Goal: Task Accomplishment & Management: Manage account settings

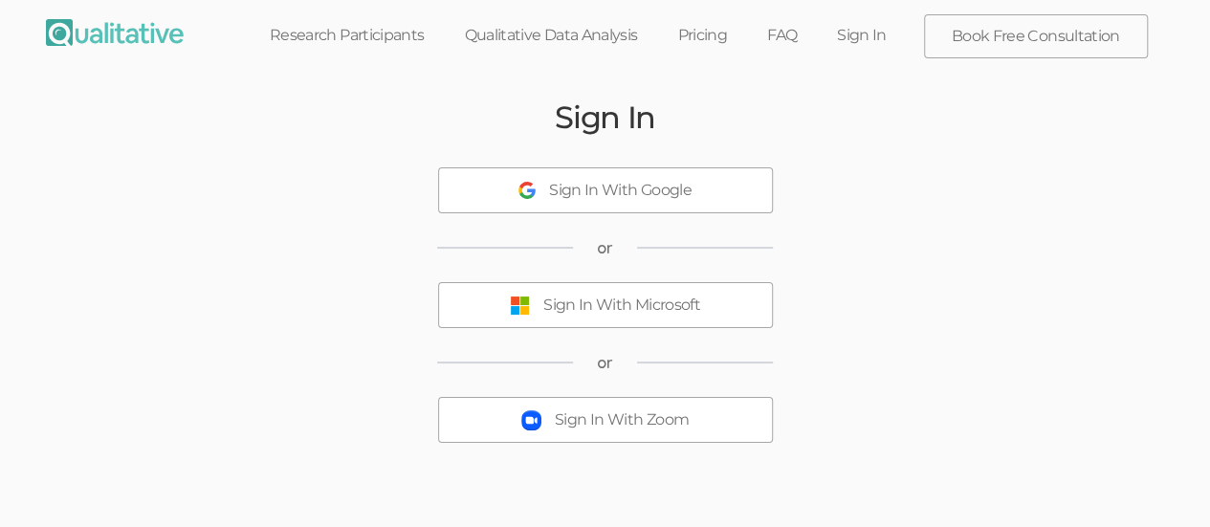
click at [663, 315] on div "Sign In With Microsoft" at bounding box center [621, 306] width 157 height 22
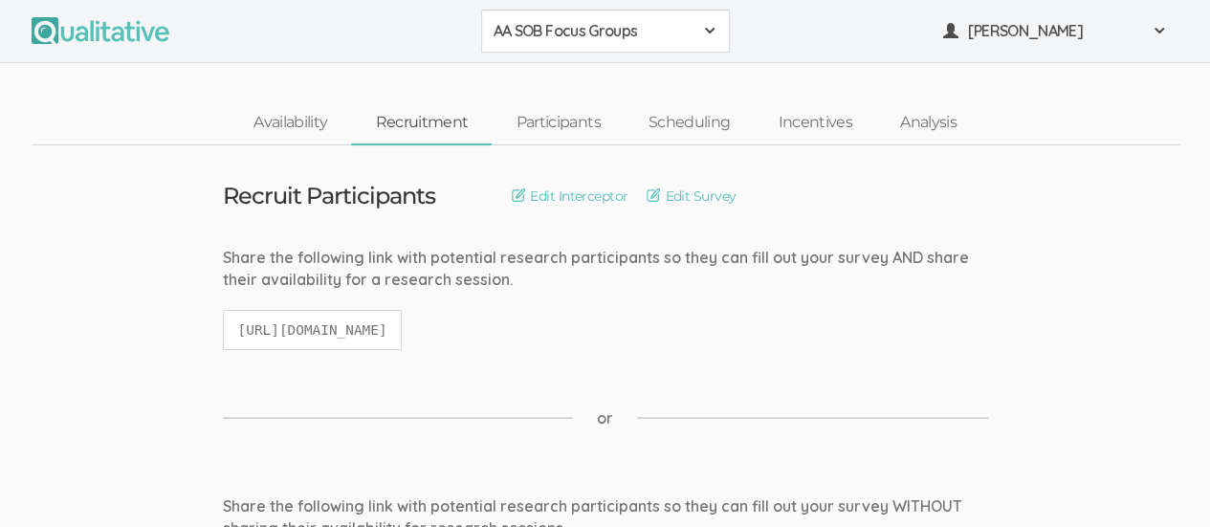
click at [711, 36] on span at bounding box center [709, 30] width 15 height 15
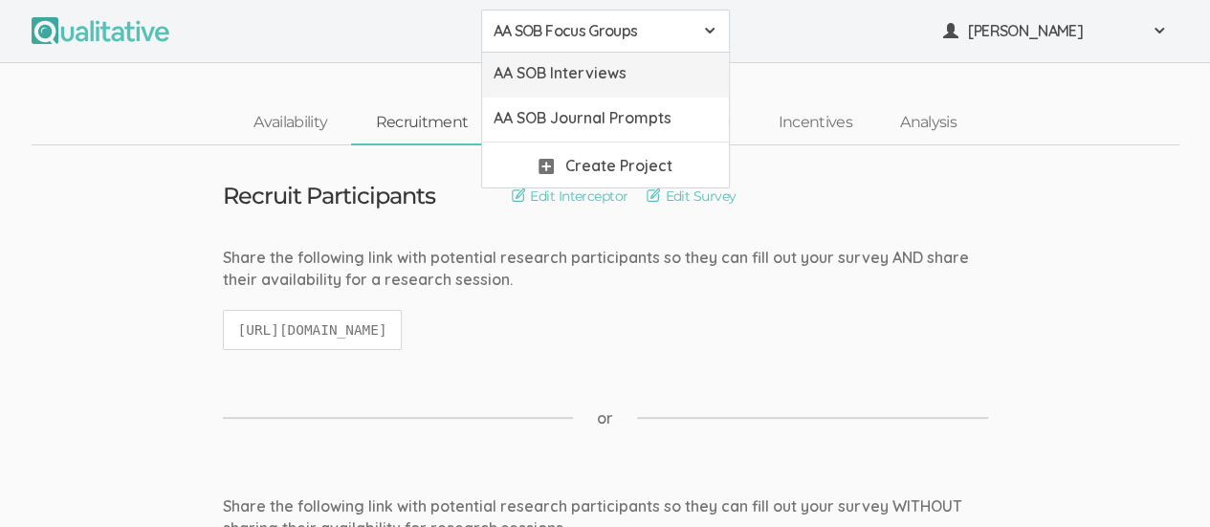
click at [650, 82] on span "AA SOB Interviews" at bounding box center [606, 73] width 224 height 22
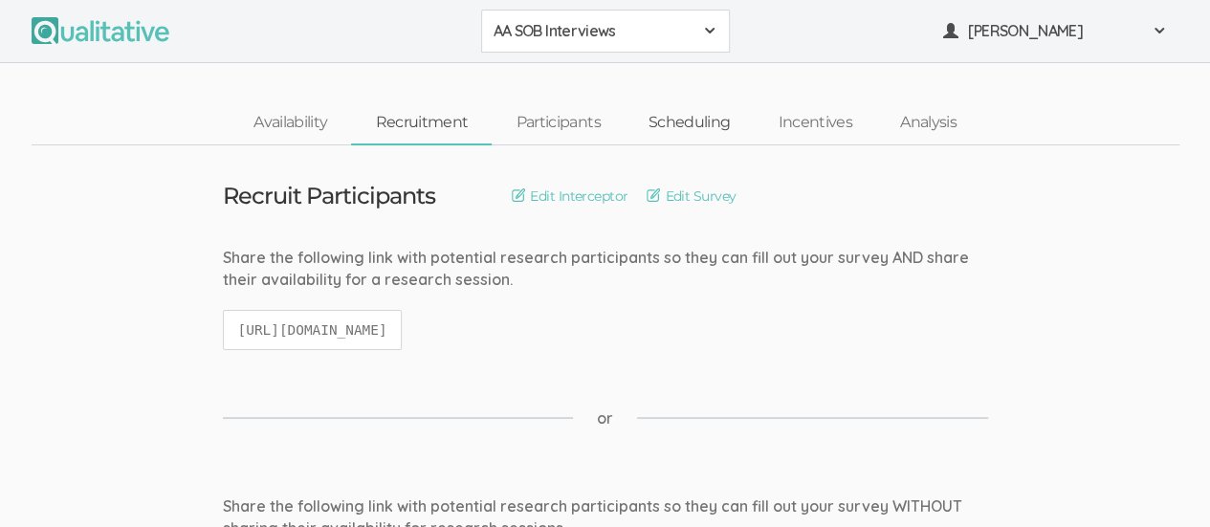
click at [706, 112] on link "Scheduling" at bounding box center [690, 122] width 130 height 41
click at [560, 121] on link "Participants" at bounding box center [558, 122] width 132 height 41
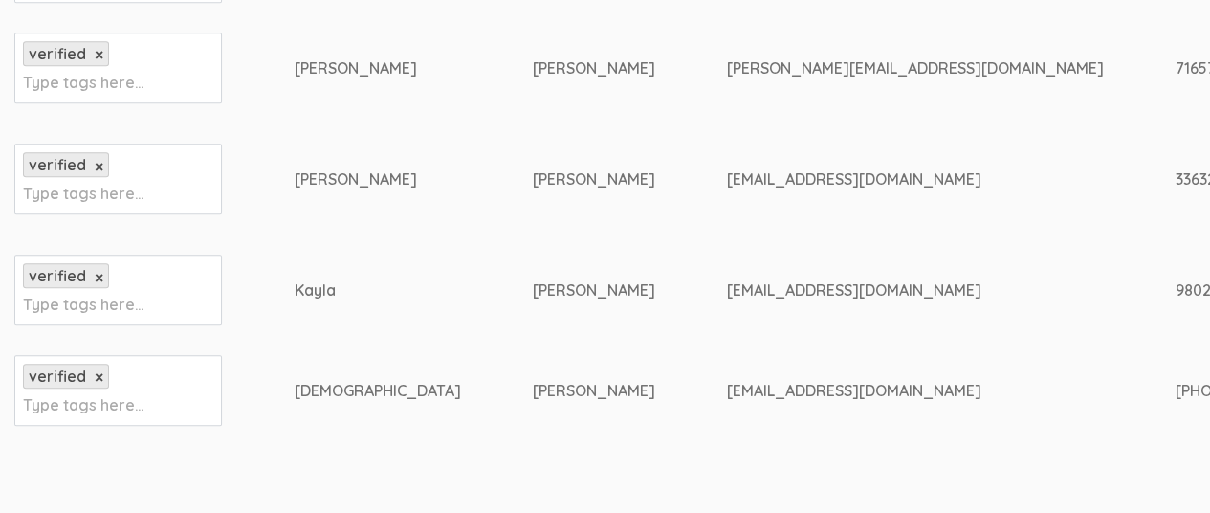
scroll to position [771, 0]
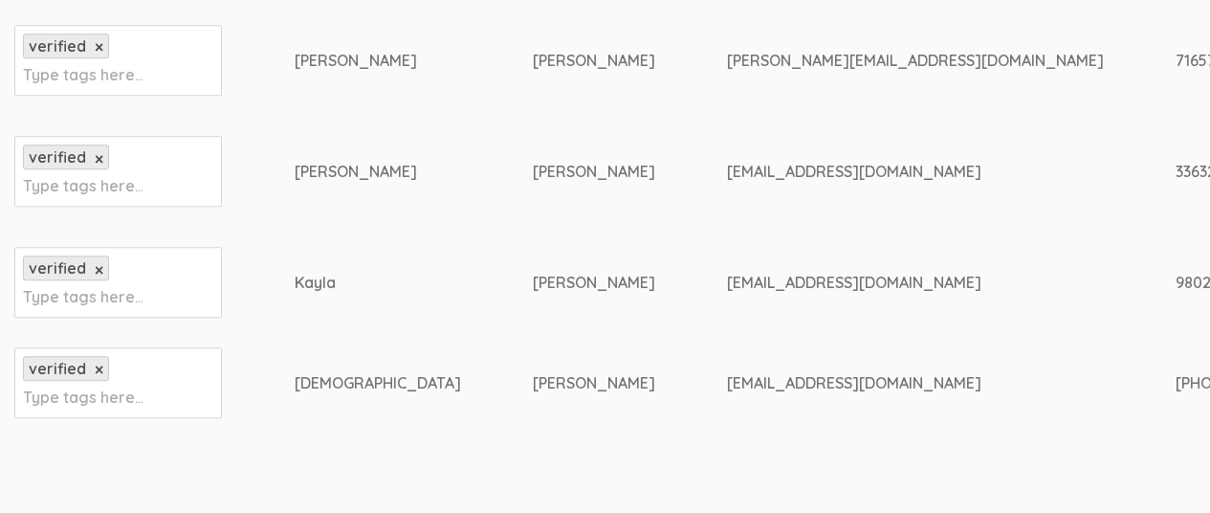
drag, startPoint x: 940, startPoint y: 59, endPoint x: 1046, endPoint y: 58, distance: 106.2
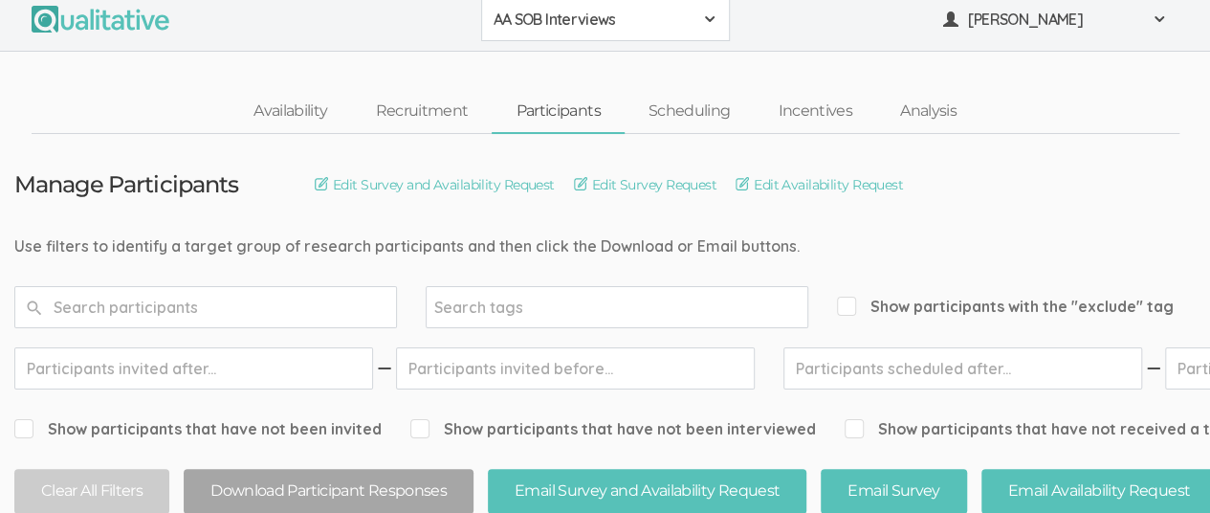
scroll to position [0, 0]
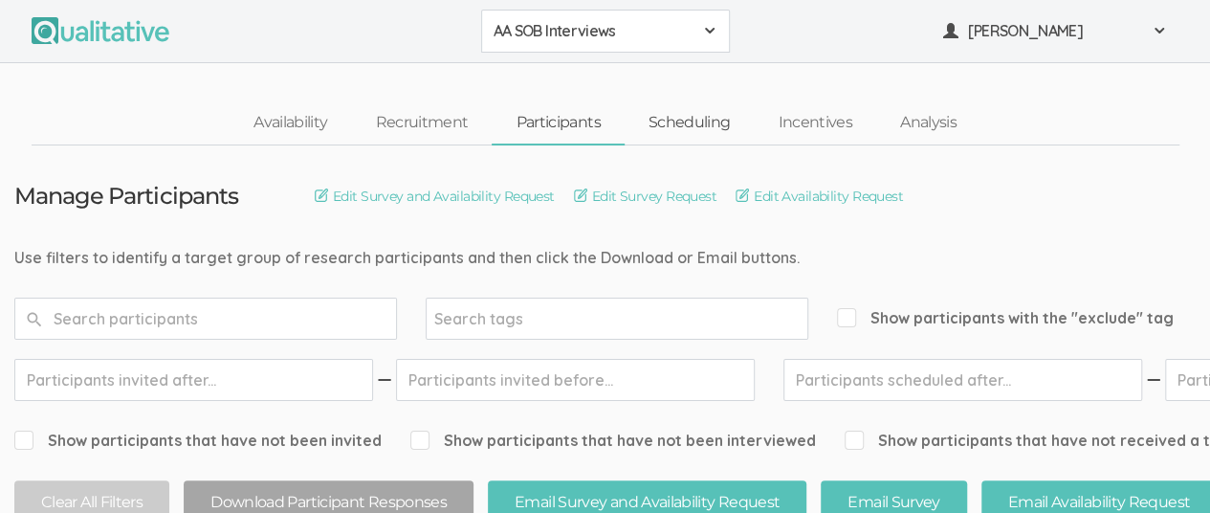
click at [699, 122] on link "Scheduling" at bounding box center [690, 122] width 130 height 41
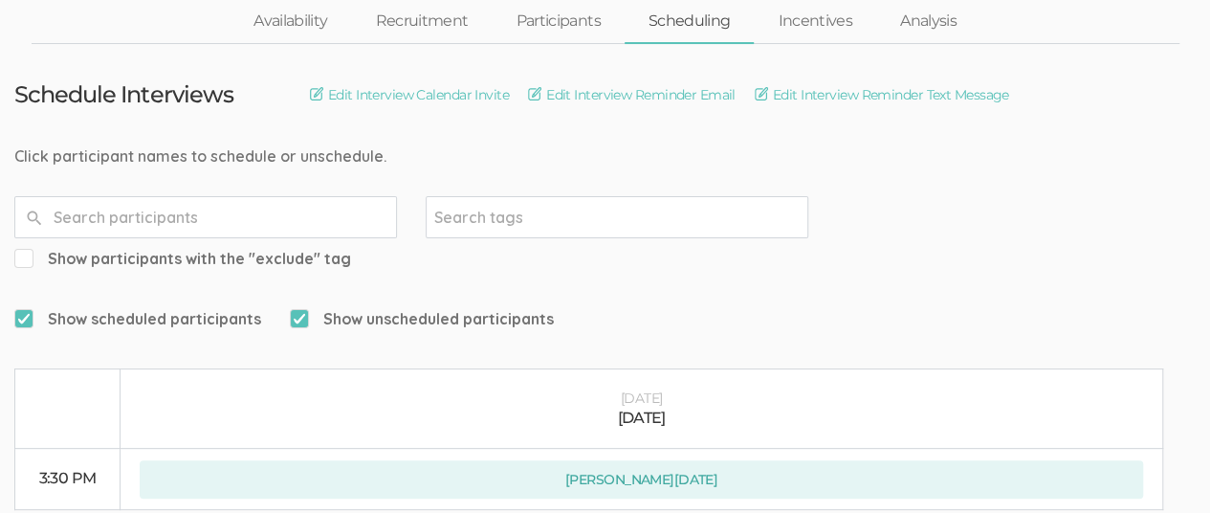
scroll to position [99, 0]
click at [563, 17] on link "Participants" at bounding box center [558, 23] width 132 height 41
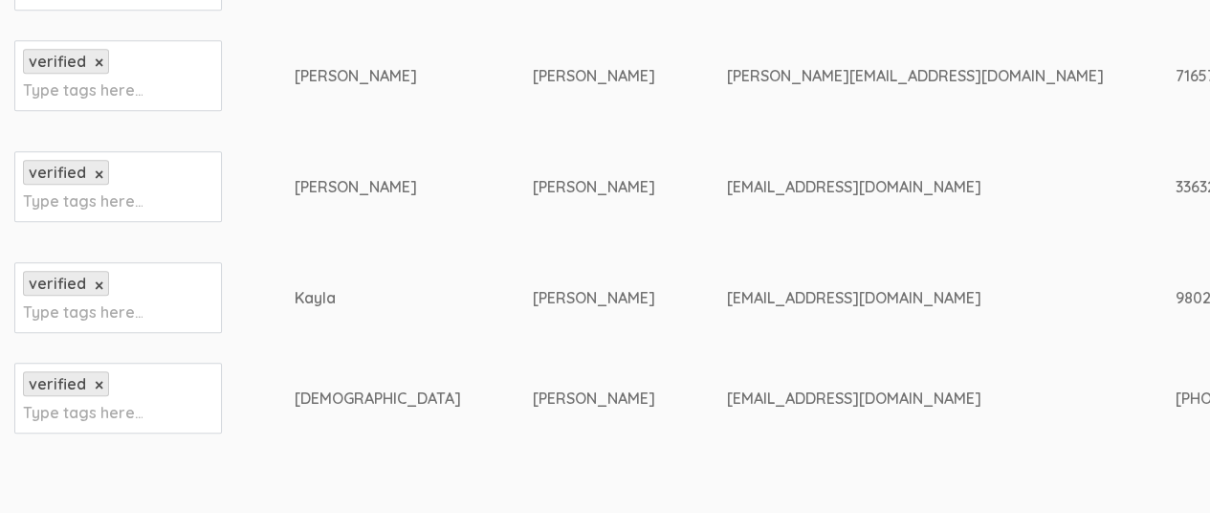
scroll to position [758, 0]
